Goal: Communication & Community: Answer question/provide support

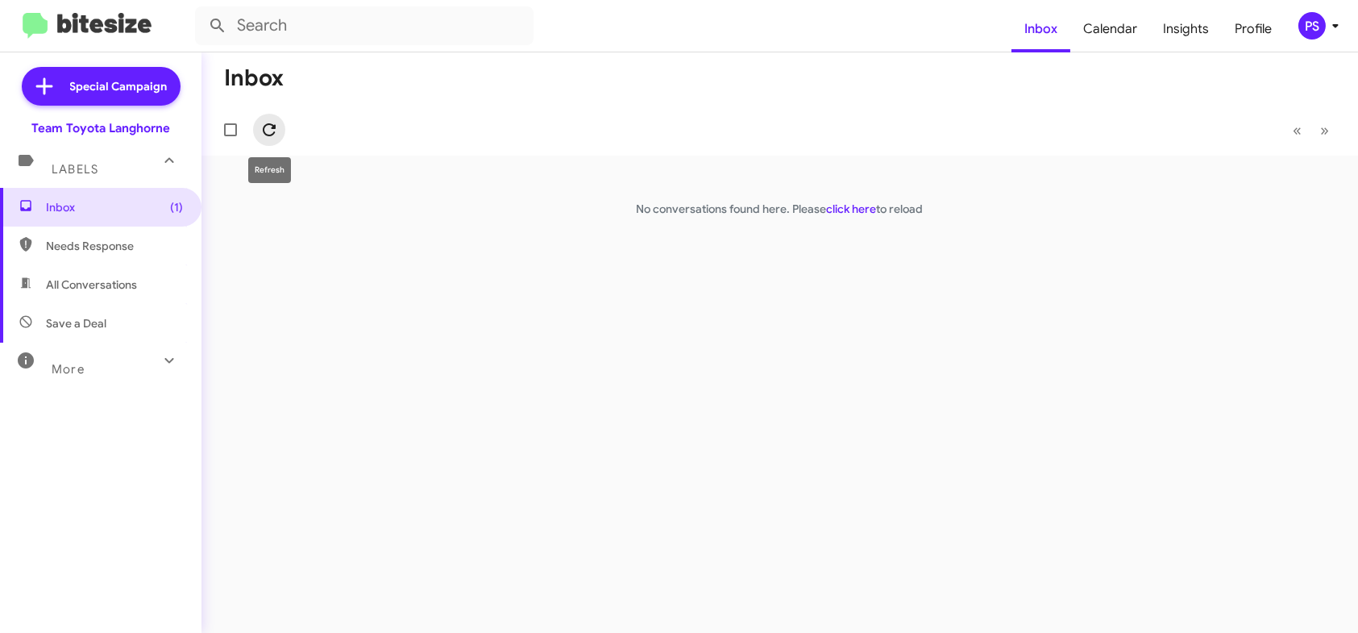
click at [270, 138] on button at bounding box center [269, 130] width 32 height 32
click at [1342, 22] on icon at bounding box center [1335, 25] width 19 height 19
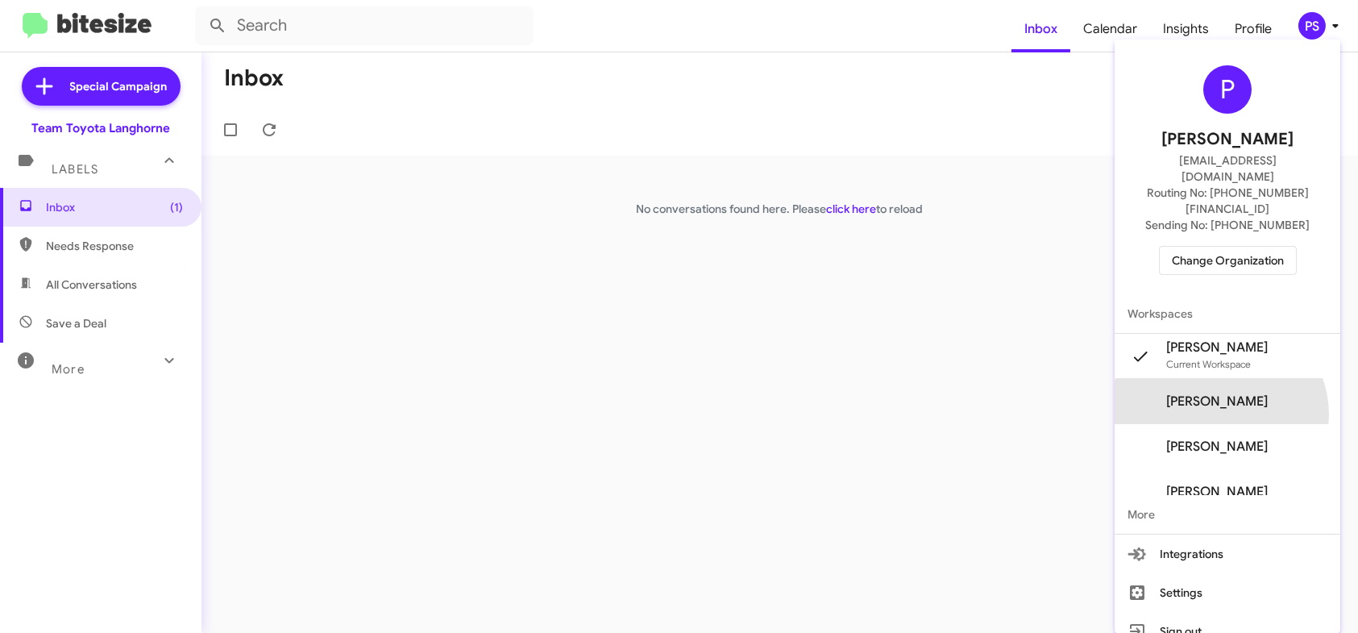
click at [1249, 383] on span "[PERSON_NAME]" at bounding box center [1228, 401] width 226 height 45
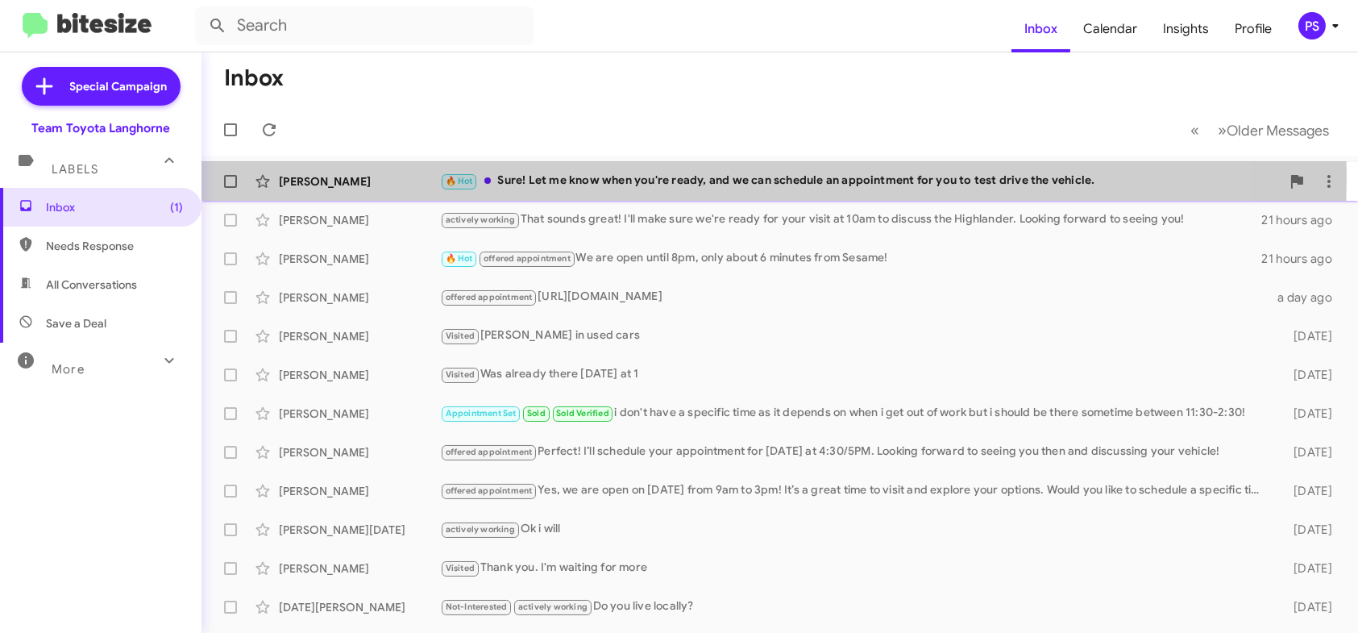
click at [582, 177] on div "🔥 Hot Sure! Let me know when you're ready, and we can schedule an appointment f…" at bounding box center [860, 181] width 841 height 19
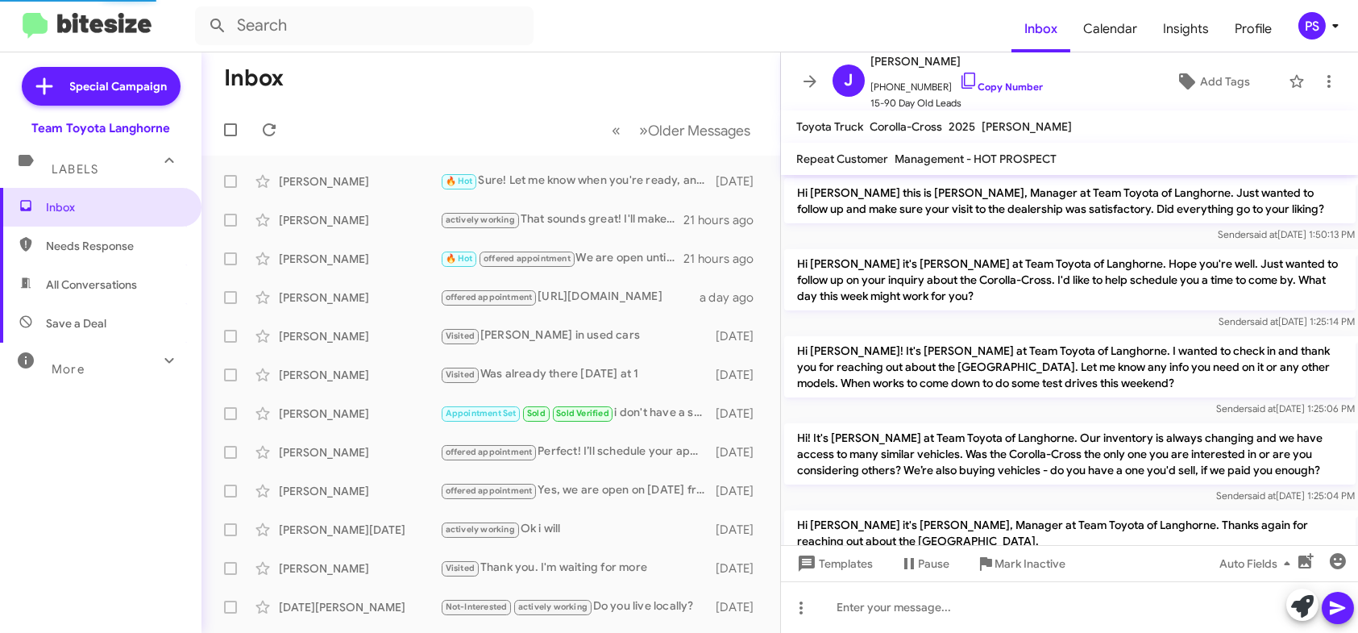
scroll to position [1048, 0]
